Goal: Task Accomplishment & Management: Manage account settings

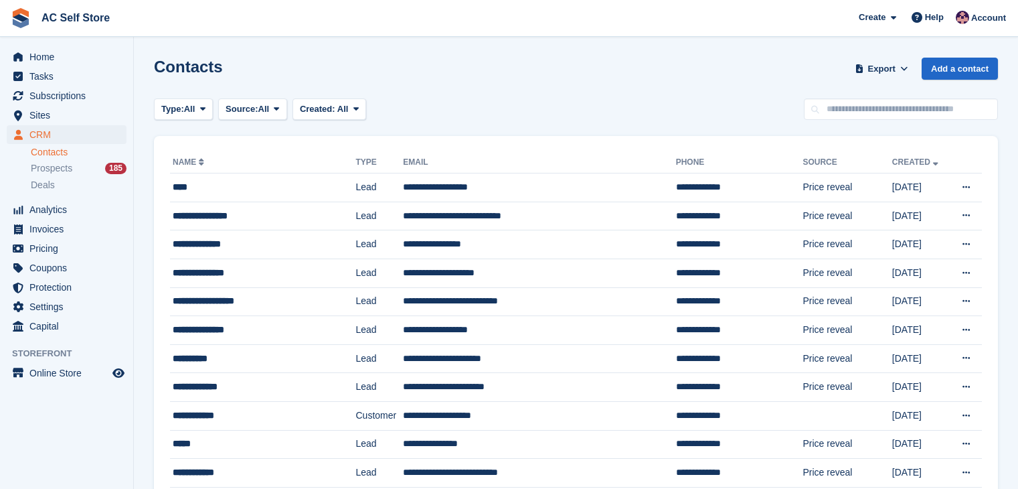
scroll to position [134, 0]
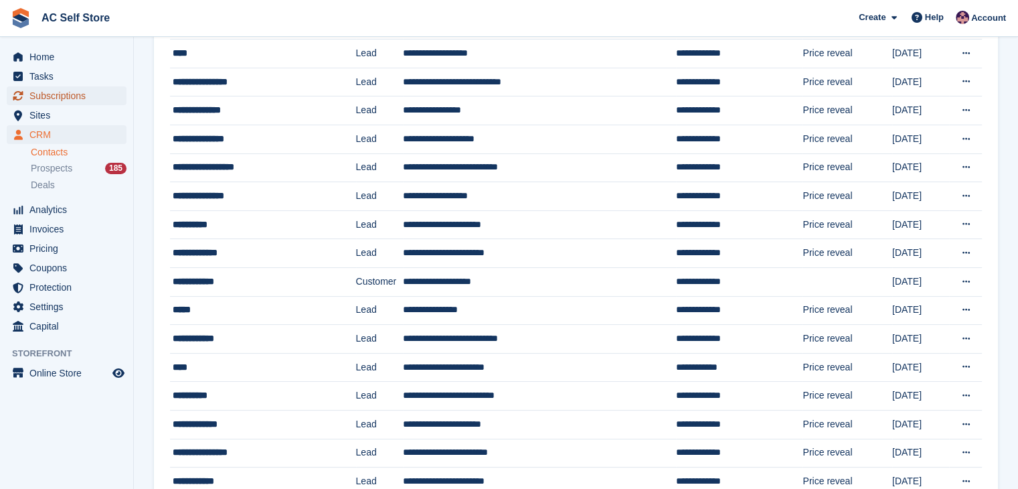
click at [88, 93] on span "Subscriptions" at bounding box center [69, 95] width 80 height 19
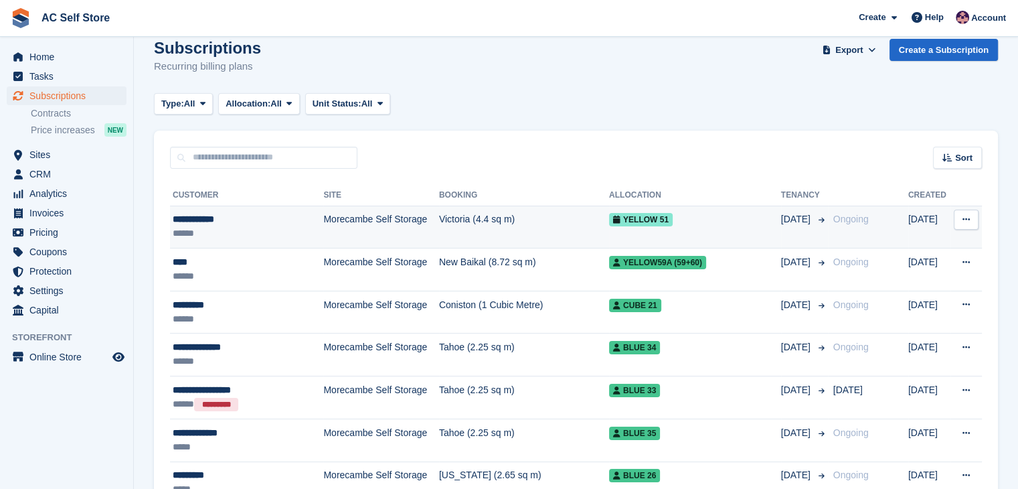
scroll to position [67, 0]
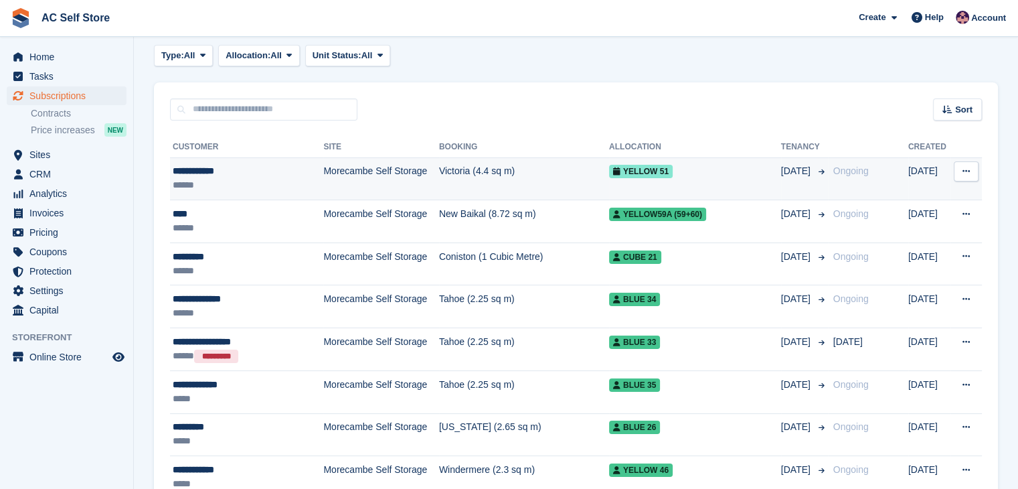
click at [565, 181] on td "Victoria (4.4 sq m)" at bounding box center [524, 178] width 170 height 43
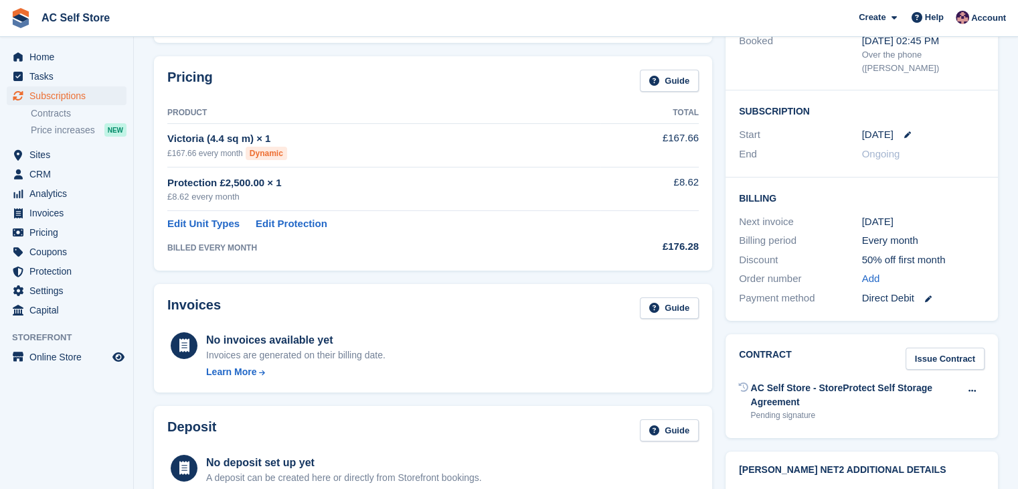
scroll to position [133, 0]
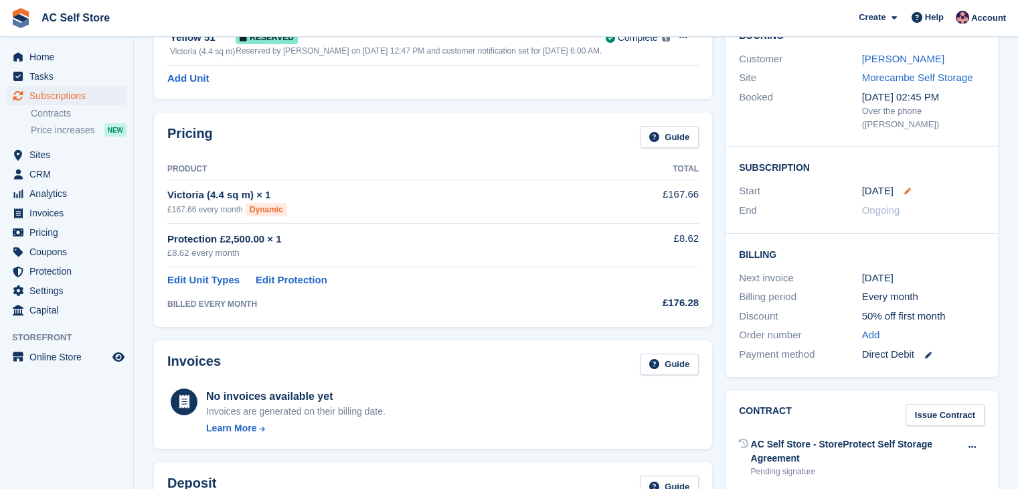
click at [905, 187] on icon at bounding box center [908, 190] width 7 height 7
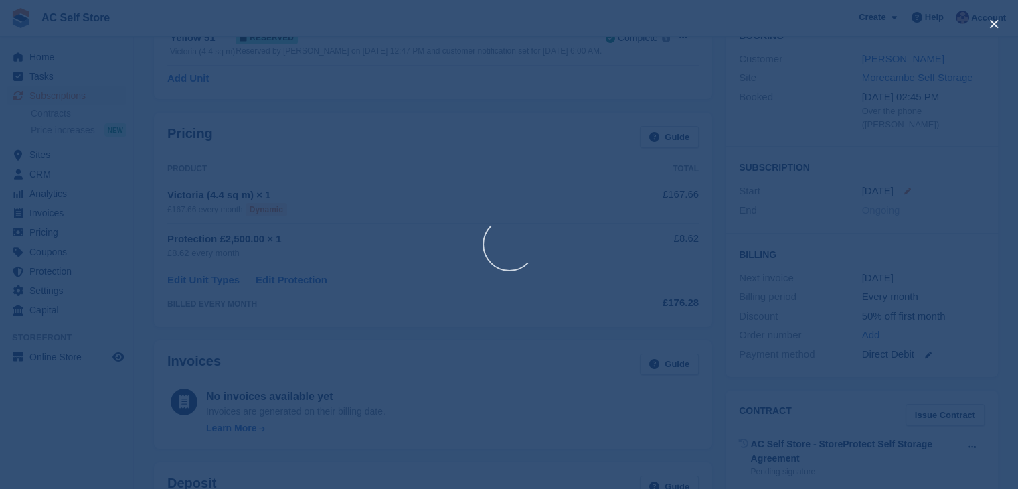
select select "*"
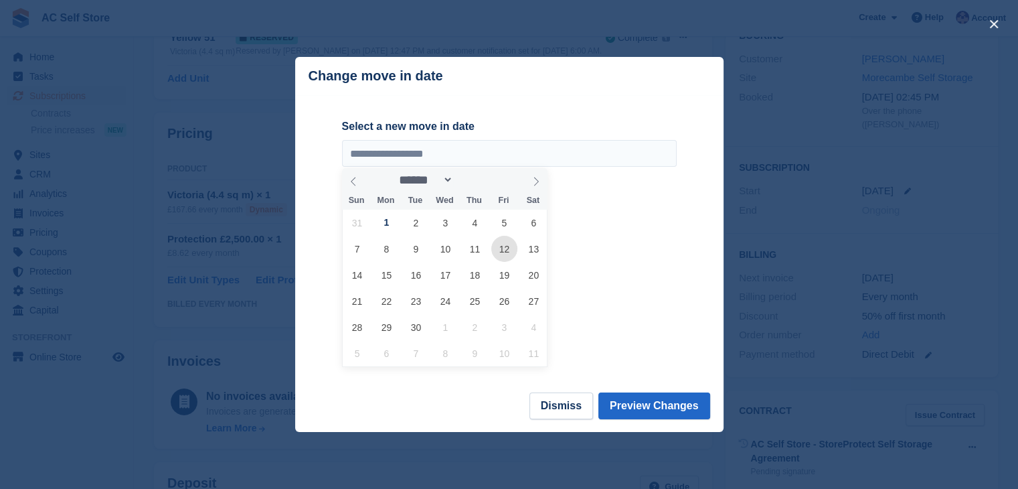
click at [499, 252] on span "12" at bounding box center [504, 249] width 26 height 26
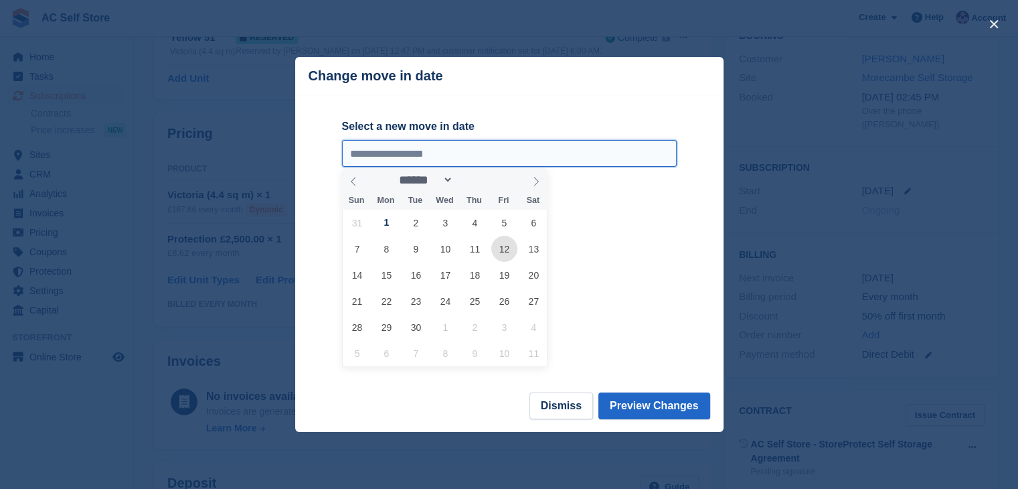
type input "**********"
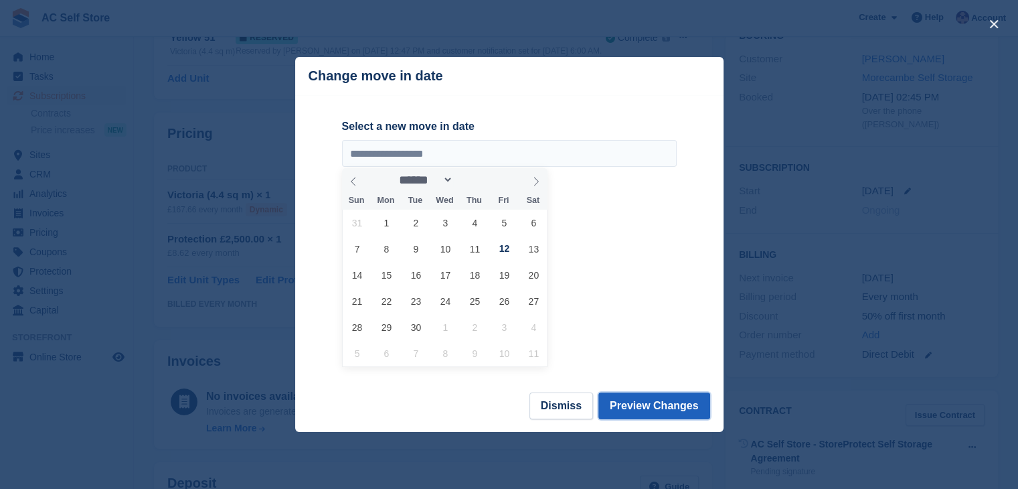
click at [676, 394] on button "Preview Changes" at bounding box center [655, 405] width 112 height 27
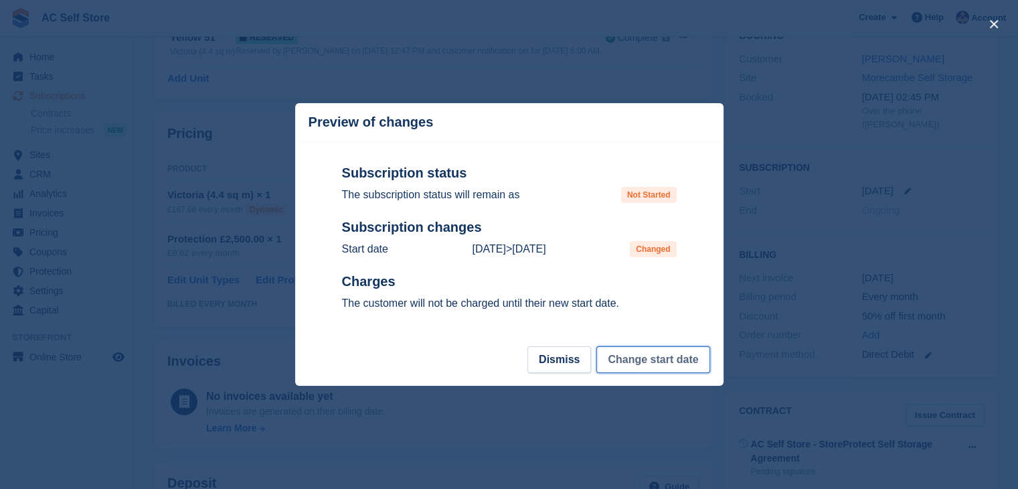
click at [661, 359] on button "Change start date" at bounding box center [653, 359] width 113 height 27
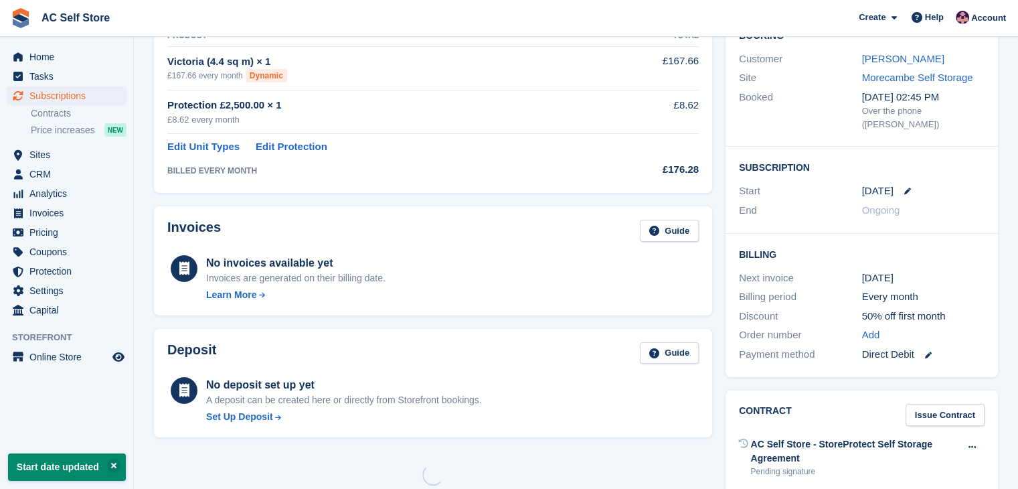
scroll to position [0, 0]
